Goal: Task Accomplishment & Management: Manage account settings

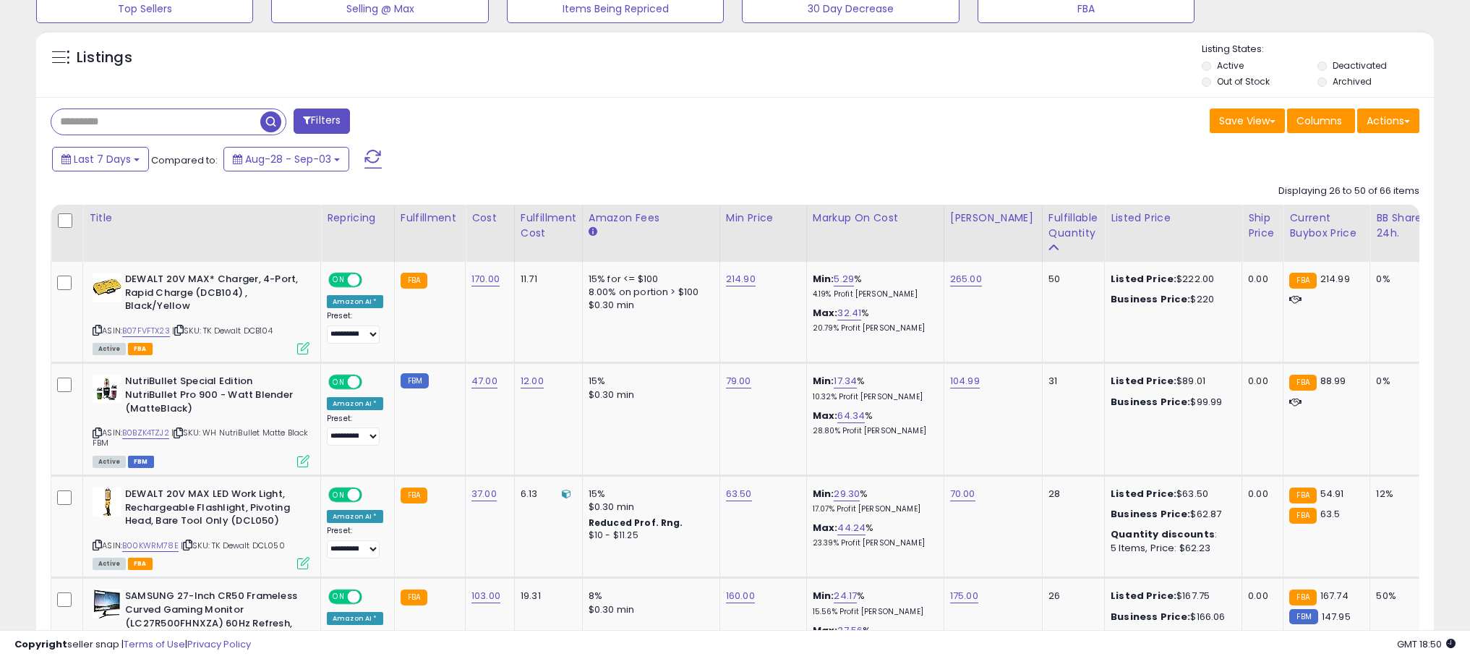
scroll to position [527, 0]
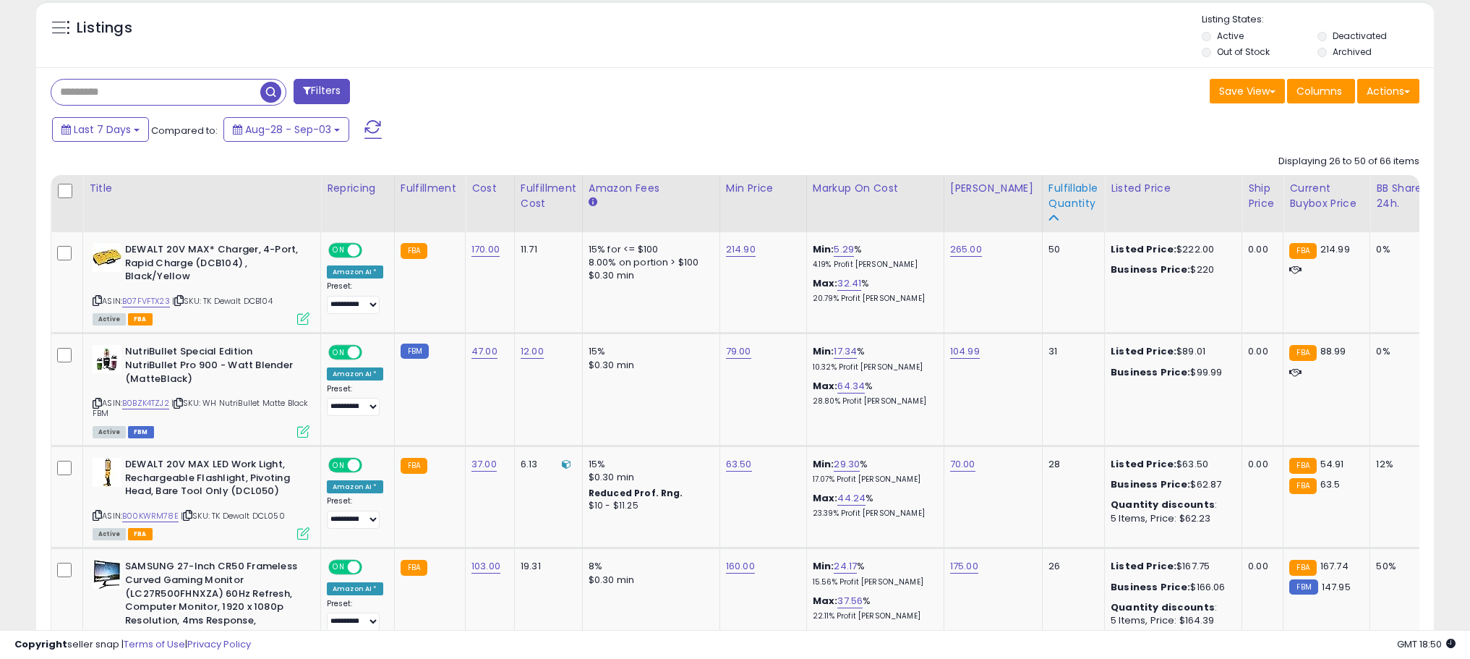
click at [1057, 211] on div "Fulfillable Quantity" at bounding box center [1074, 204] width 50 height 46
click at [1058, 205] on div "Fulfillable Quantity" at bounding box center [1074, 196] width 50 height 30
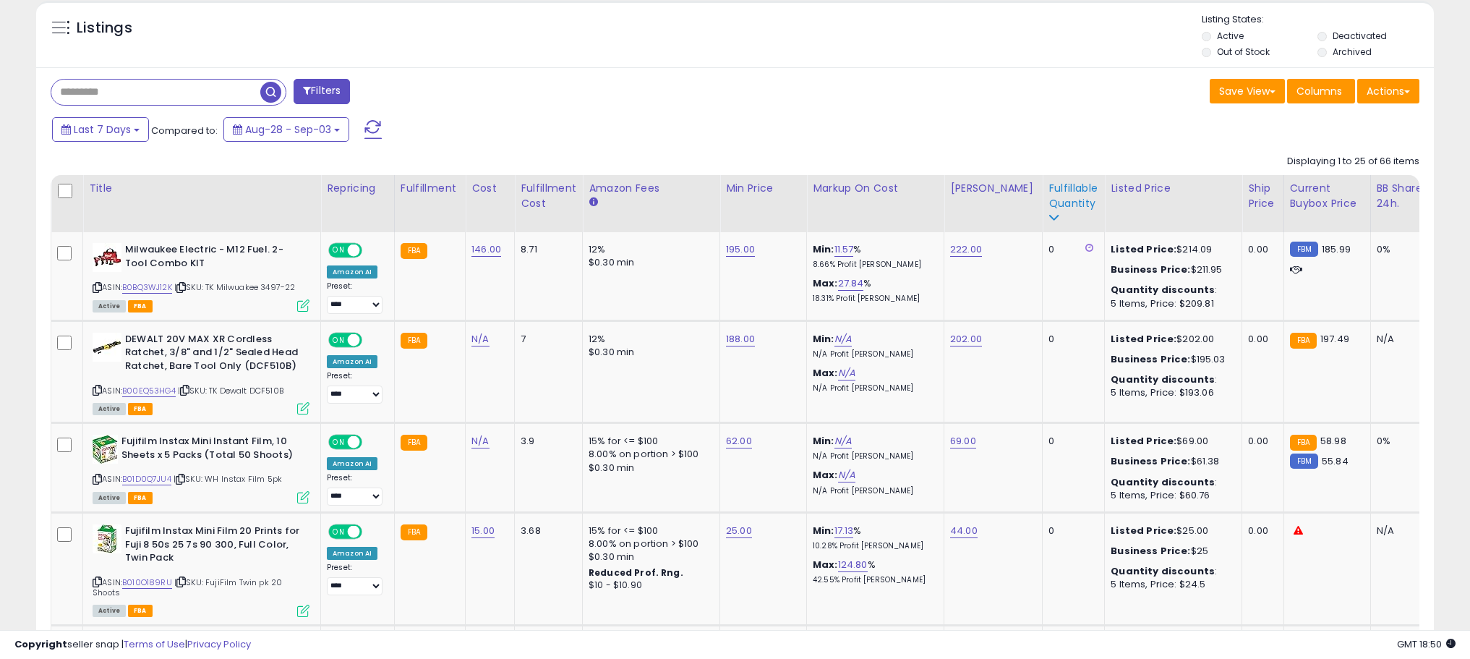
click at [1055, 220] on div "Fulfillable Quantity" at bounding box center [1074, 204] width 50 height 46
click at [1056, 210] on div "Fulfillable Quantity" at bounding box center [1074, 196] width 50 height 30
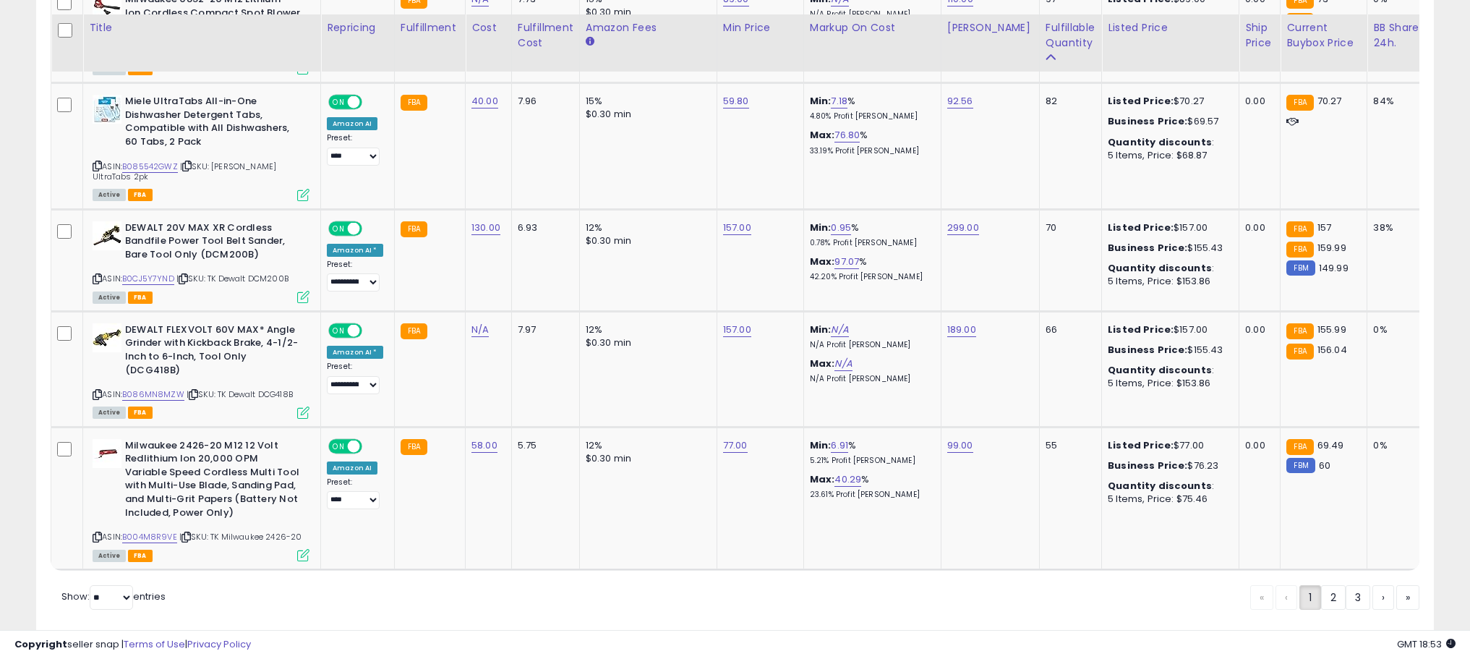
scroll to position [2978, 0]
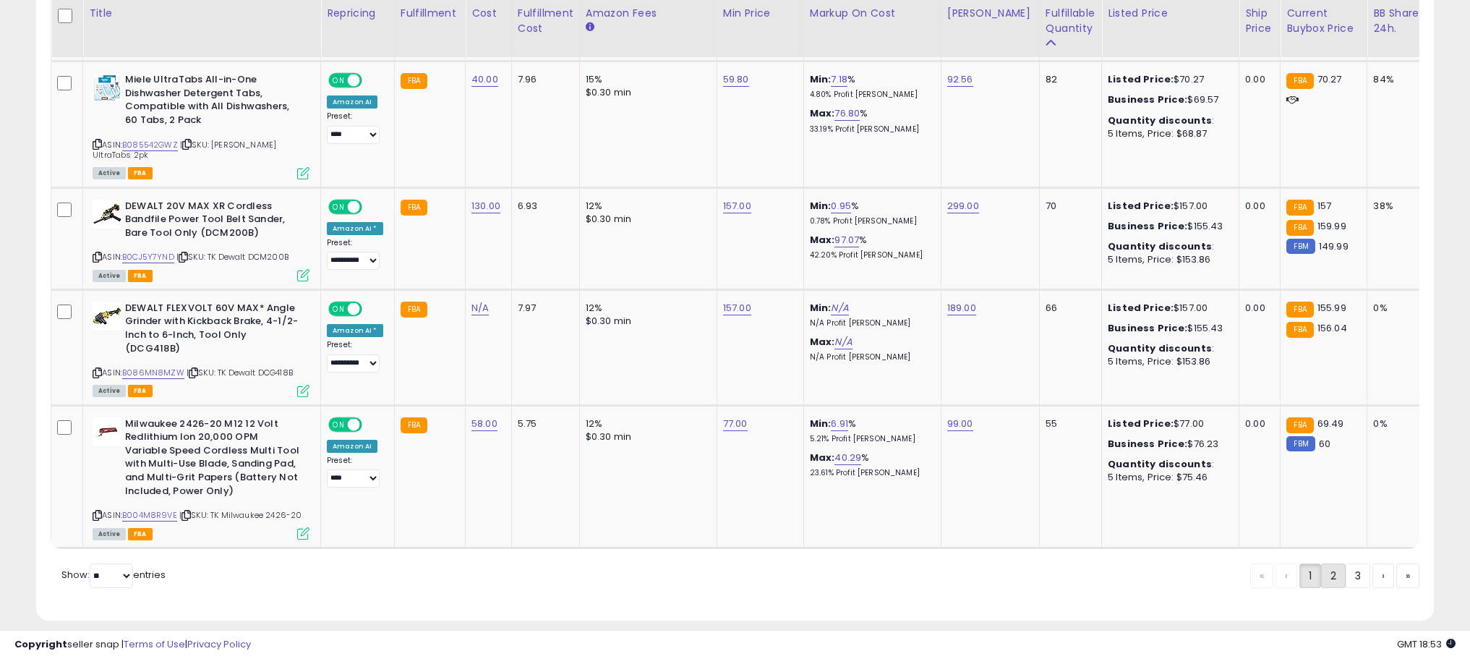
click at [1327, 563] on link "2" at bounding box center [1333, 575] width 25 height 25
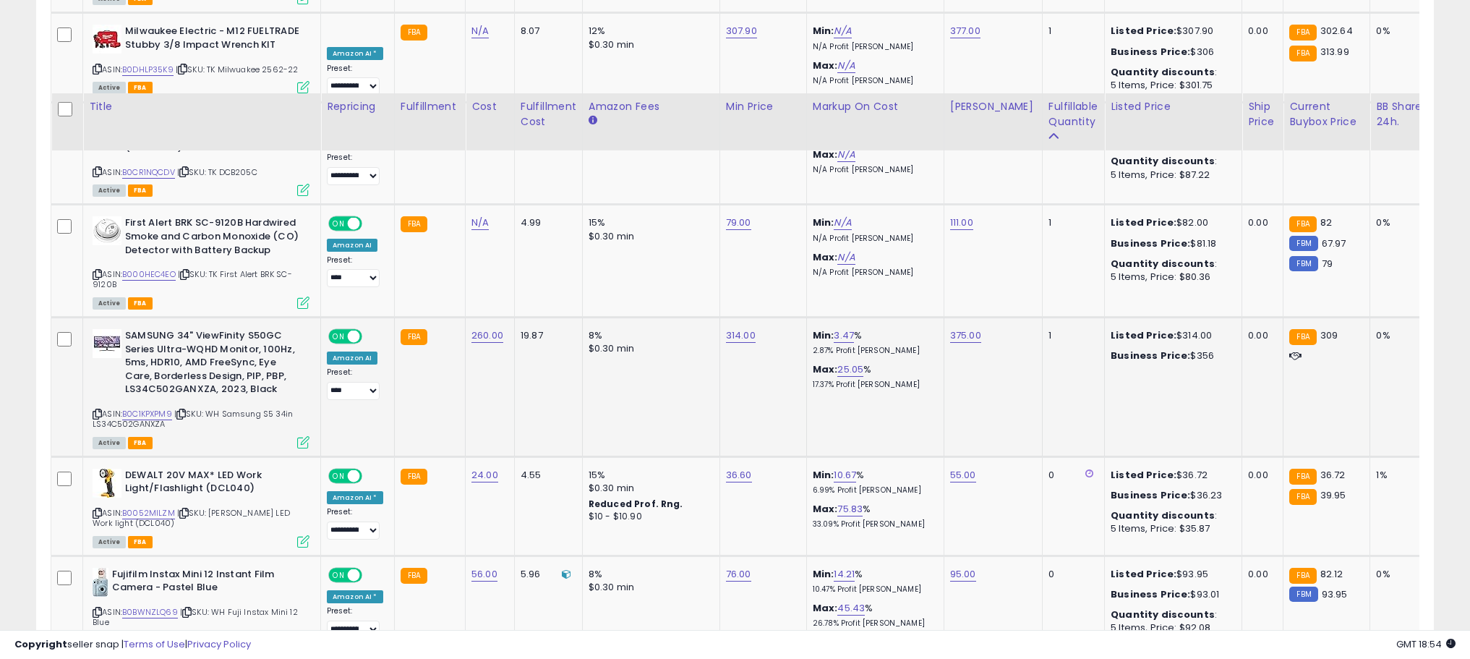
scroll to position [3029, 0]
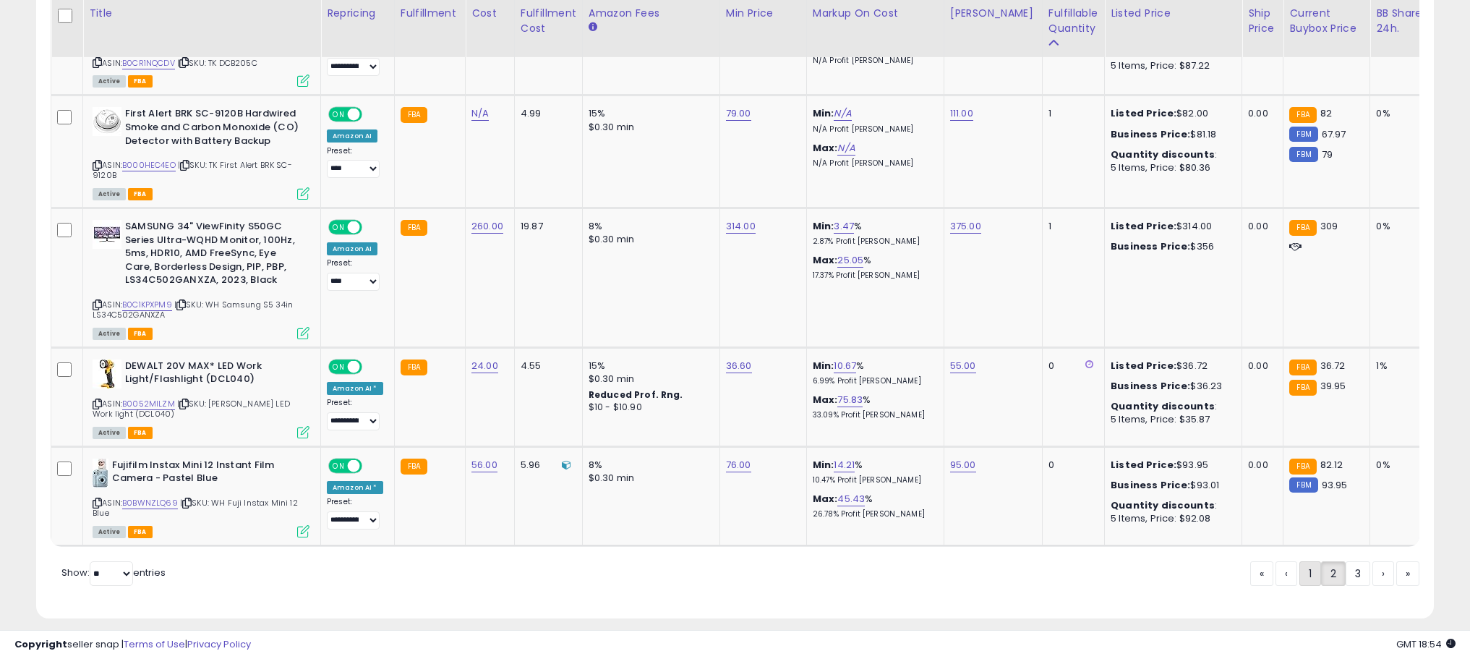
click at [1304, 566] on link "1" at bounding box center [1311, 573] width 22 height 25
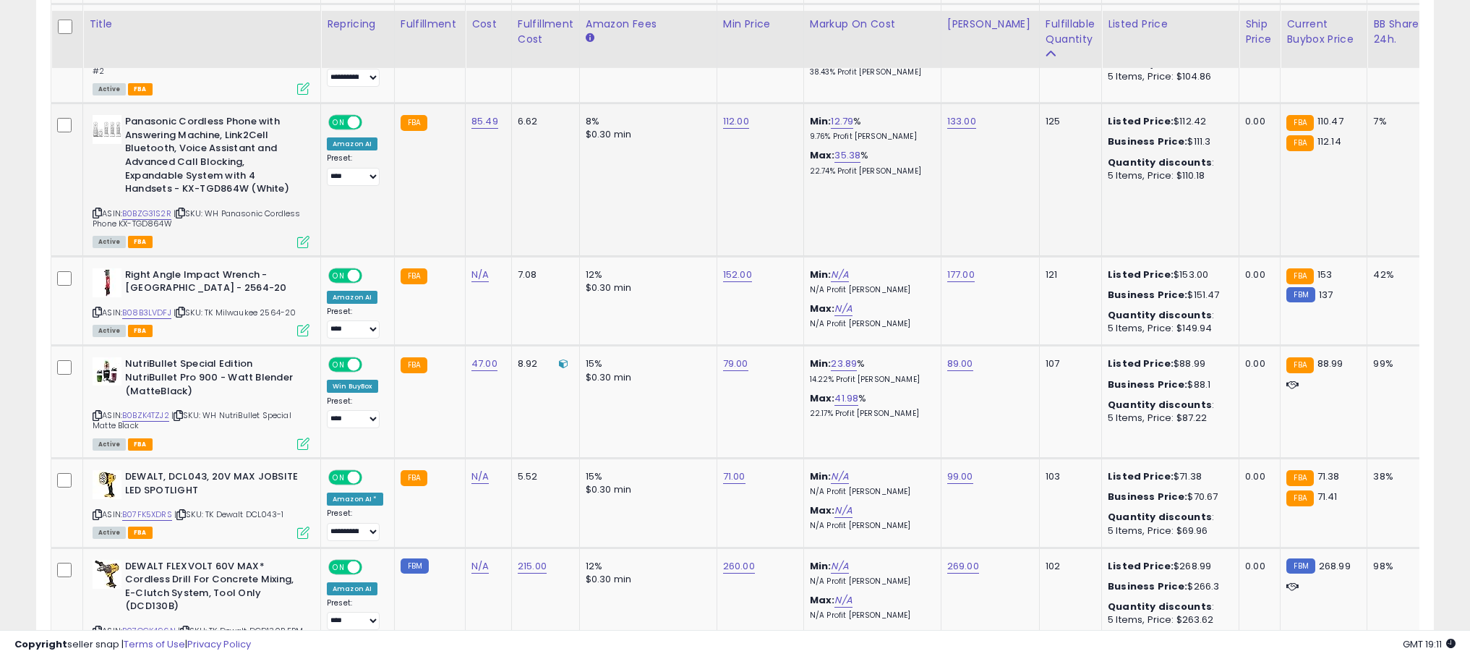
scroll to position [2183, 0]
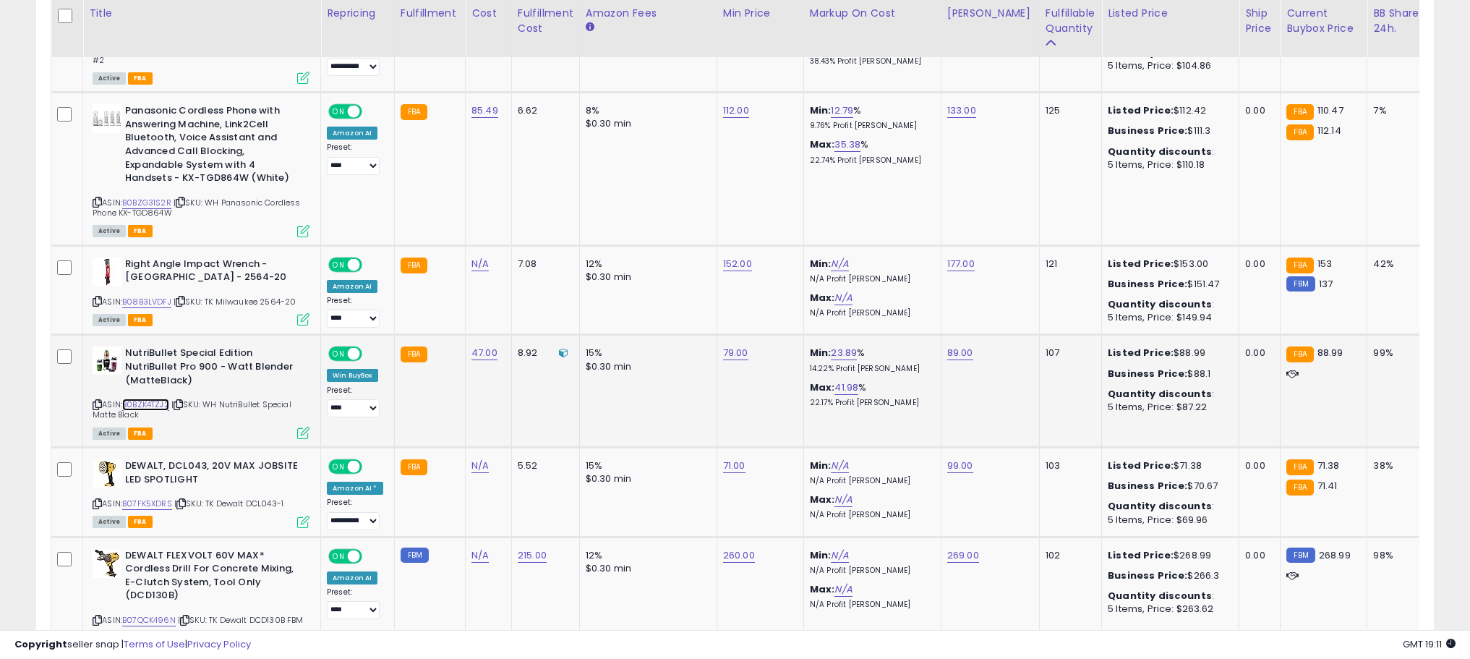
click at [151, 399] on link "B0BZK4TZJ2" at bounding box center [145, 405] width 47 height 12
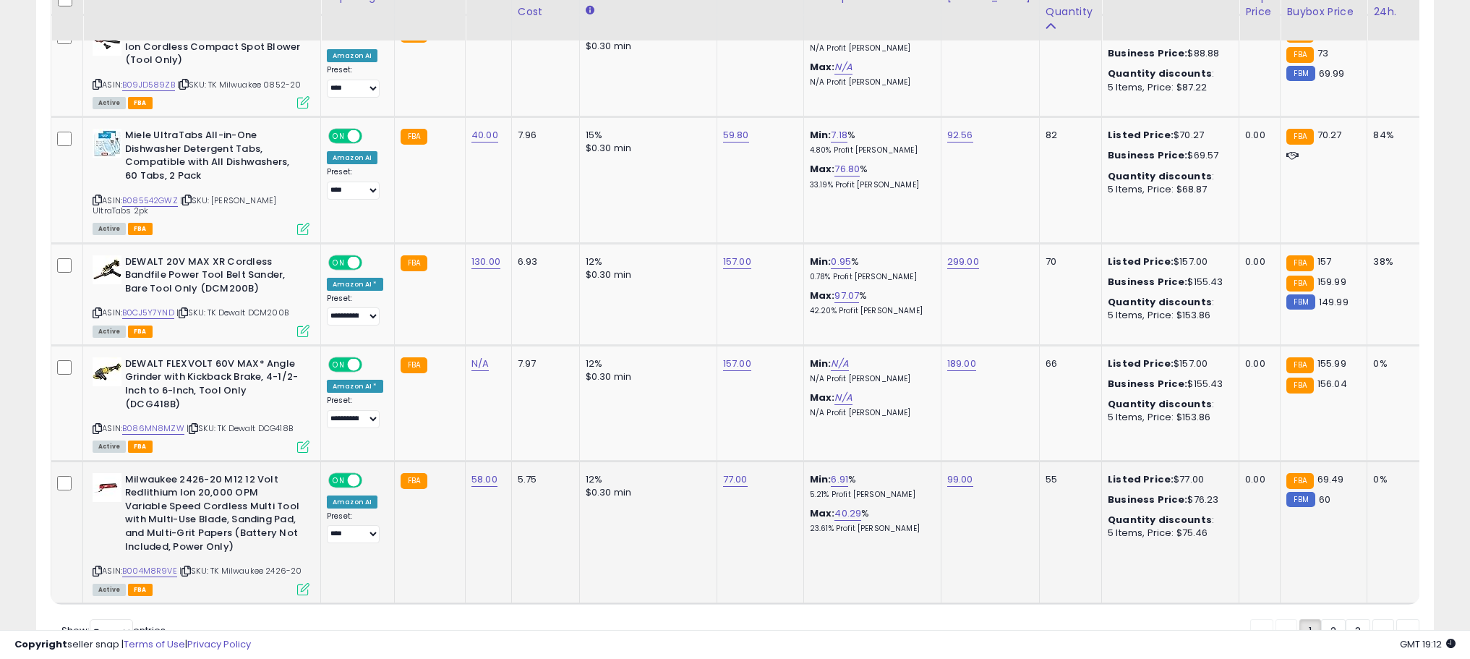
scroll to position [2978, 0]
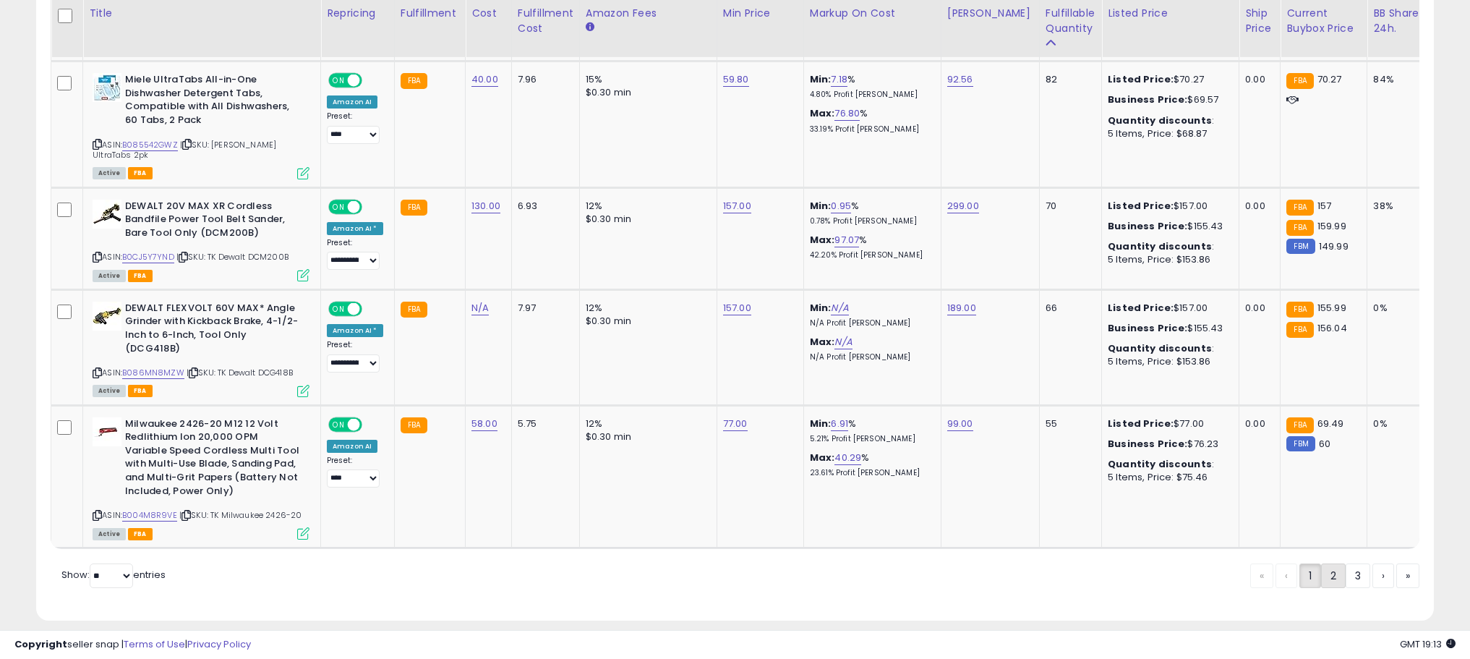
click at [1321, 563] on link "2" at bounding box center [1333, 575] width 25 height 25
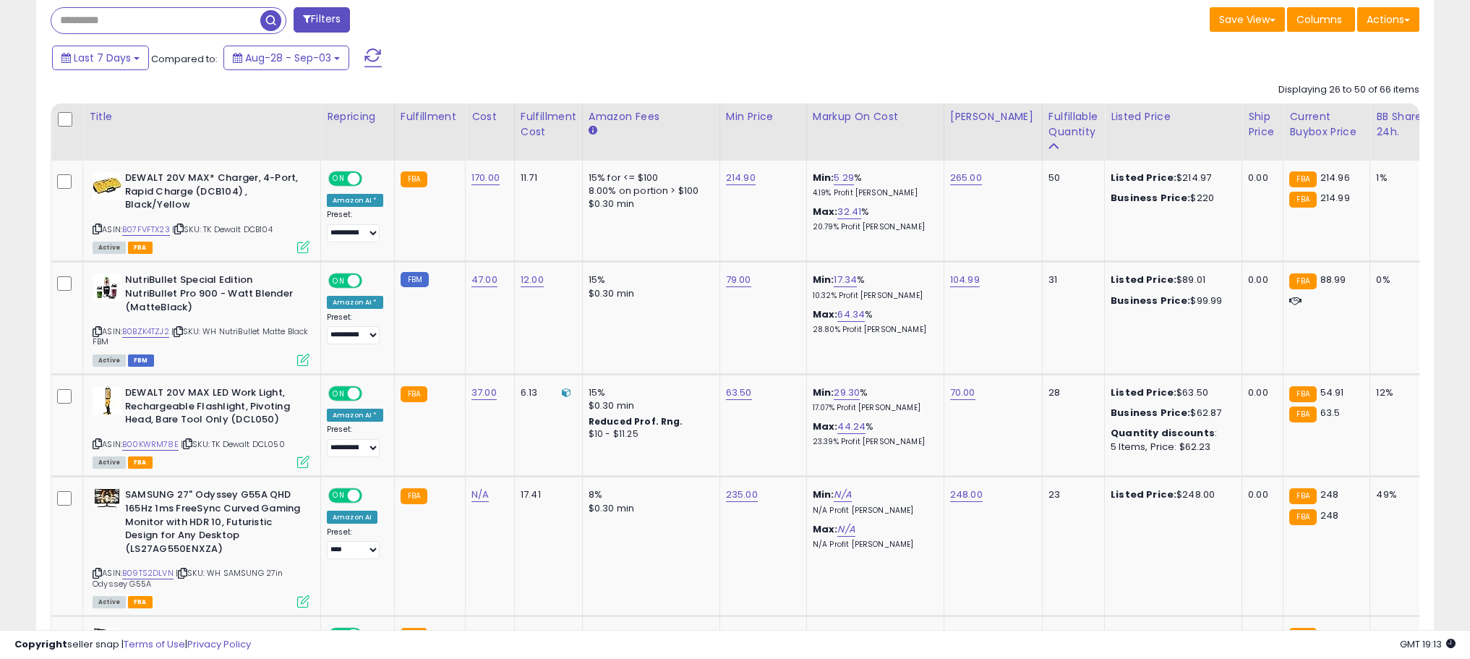
scroll to position [600, 0]
click at [140, 223] on link "B07FVFTX23" at bounding box center [146, 229] width 48 height 12
